Goal: Transaction & Acquisition: Purchase product/service

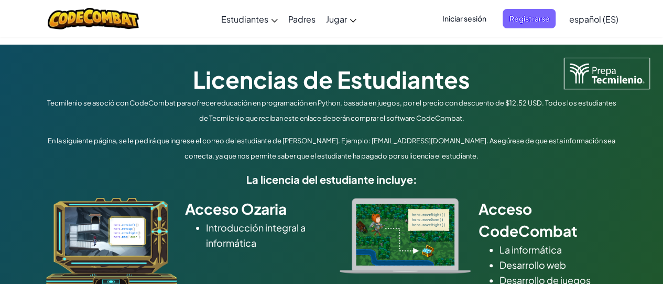
click at [278, 84] on h1 "Licencias de Estudiantes" at bounding box center [332, 79] width 577 height 33
click at [451, 16] on span "Iniciar sesión" at bounding box center [464, 18] width 57 height 19
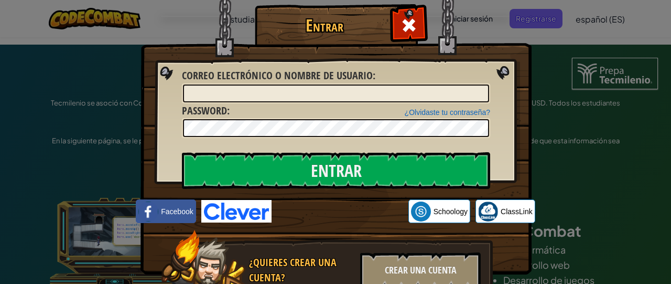
click at [354, 61] on img at bounding box center [336, 121] width 391 height 305
click at [409, 23] on span at bounding box center [409, 25] width 17 height 17
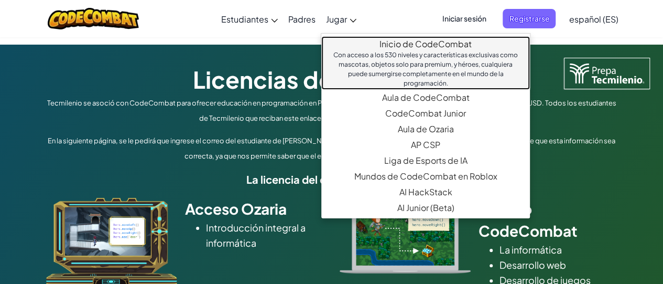
click at [394, 48] on link "Inicio de CodeCombat Con acceso a los 530 niveles y características exclusivas …" at bounding box center [425, 62] width 209 height 53
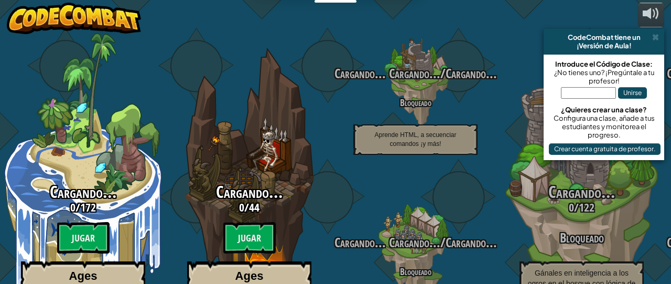
select select "es-ES"
